Goal: Book appointment/travel/reservation

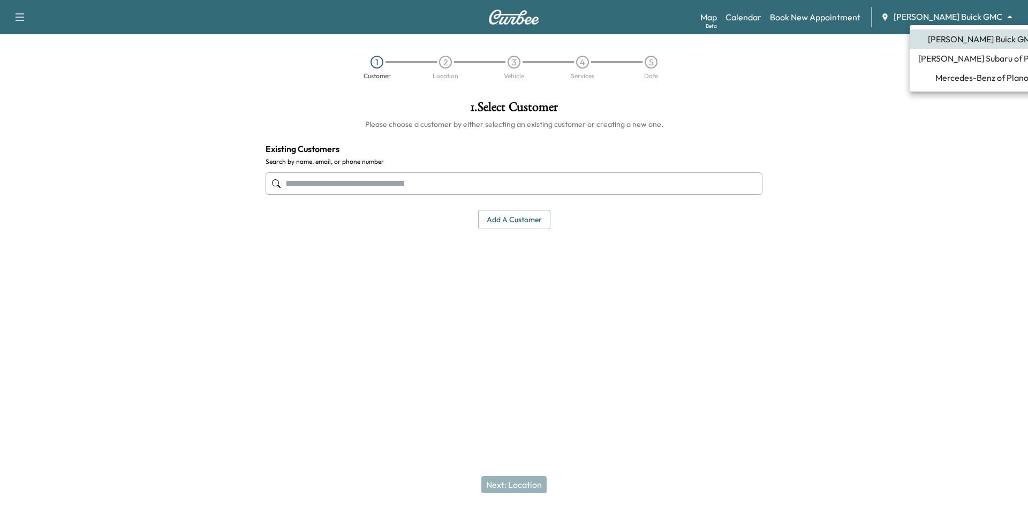
click at [968, 16] on body "Support Log Out Map Beta Calendar Book New Appointment [PERSON_NAME] Buick GMC …" at bounding box center [514, 253] width 1028 height 506
click at [982, 62] on span "[PERSON_NAME] Subaru of Plano" at bounding box center [981, 58] width 127 height 13
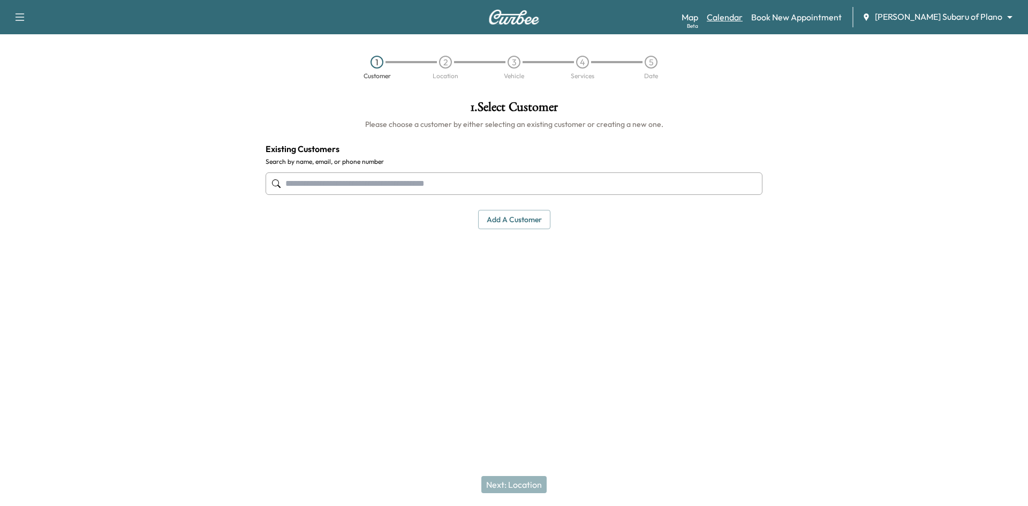
click at [743, 19] on link "Calendar" at bounding box center [725, 17] width 36 height 13
click at [761, 17] on link "Calendar" at bounding box center [744, 17] width 36 height 13
